Goal: Task Accomplishment & Management: Manage account settings

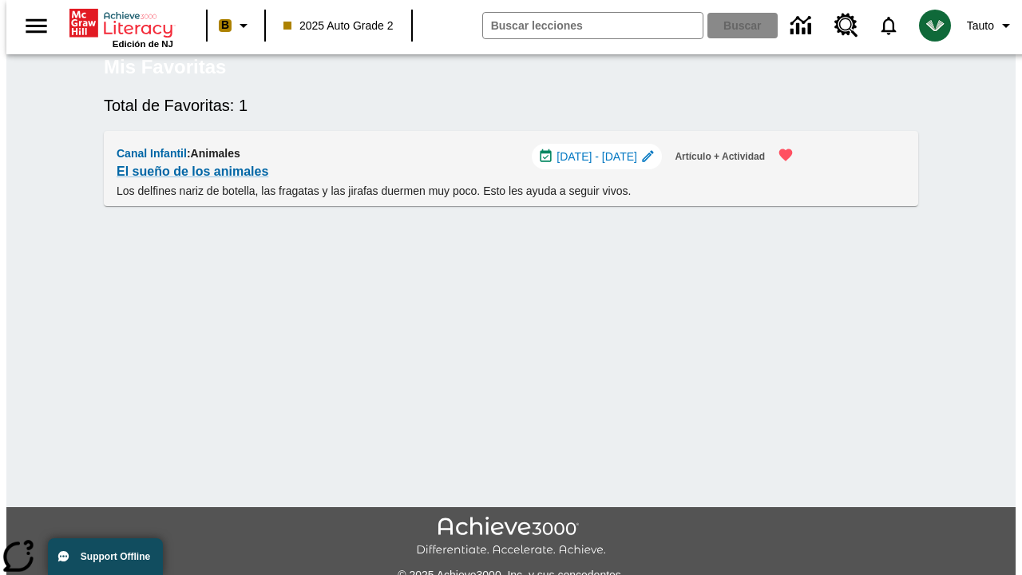
click at [601, 165] on span "[DATE] - [DATE]" at bounding box center [597, 157] width 81 height 17
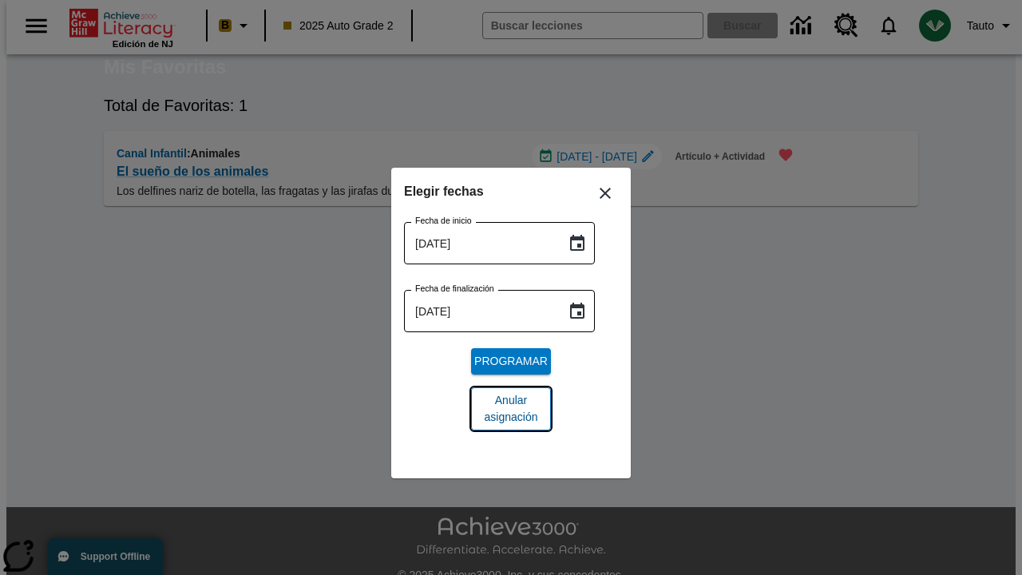
click at [511, 409] on span "Anular asignación" at bounding box center [511, 409] width 54 height 34
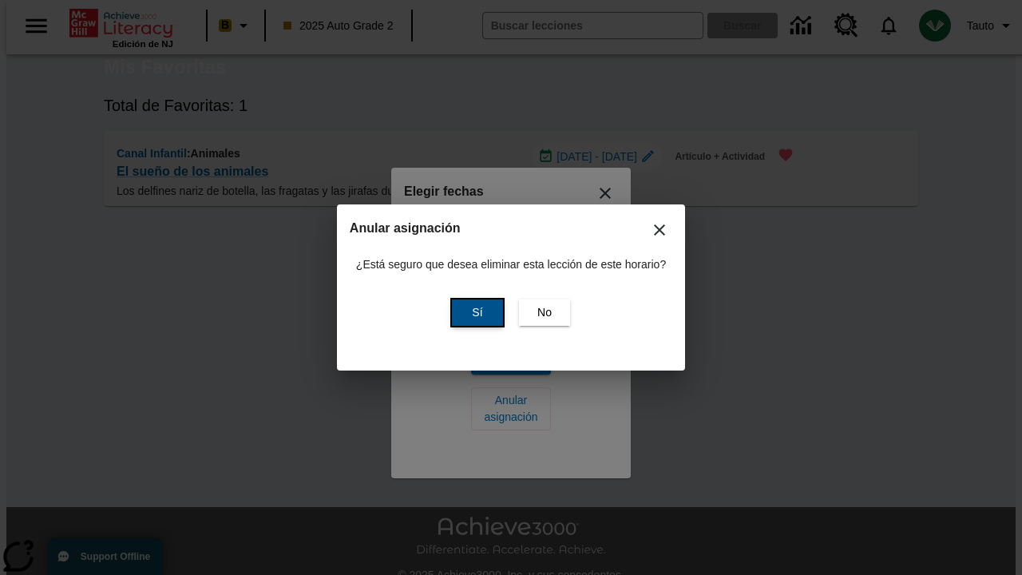
click at [475, 312] on span "Sí" at bounding box center [477, 312] width 10 height 17
